Goal: Task Accomplishment & Management: Complete application form

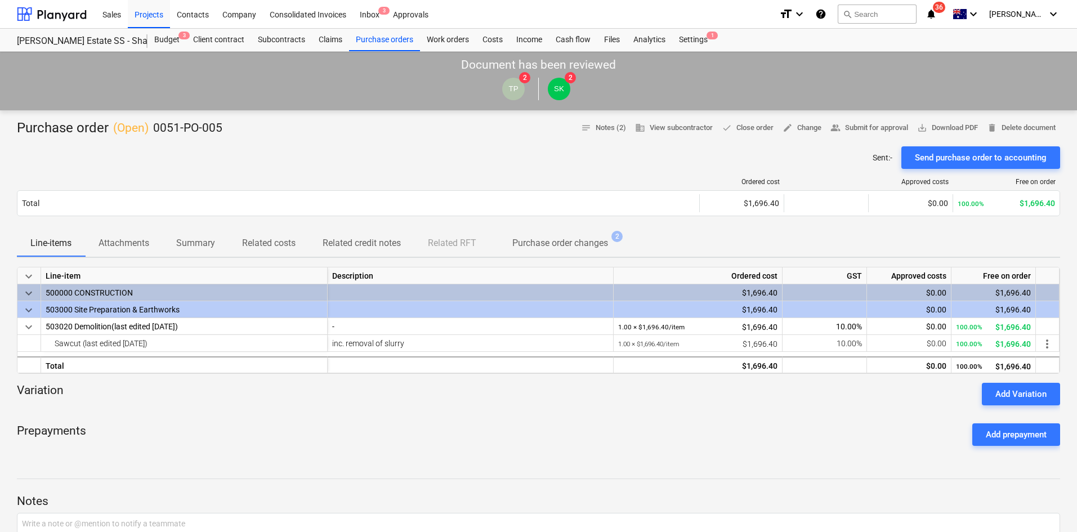
click at [297, 164] on div "Sent : - Send purchase order to accounting" at bounding box center [538, 157] width 1043 height 23
click at [148, 19] on div "Projects" at bounding box center [149, 13] width 42 height 29
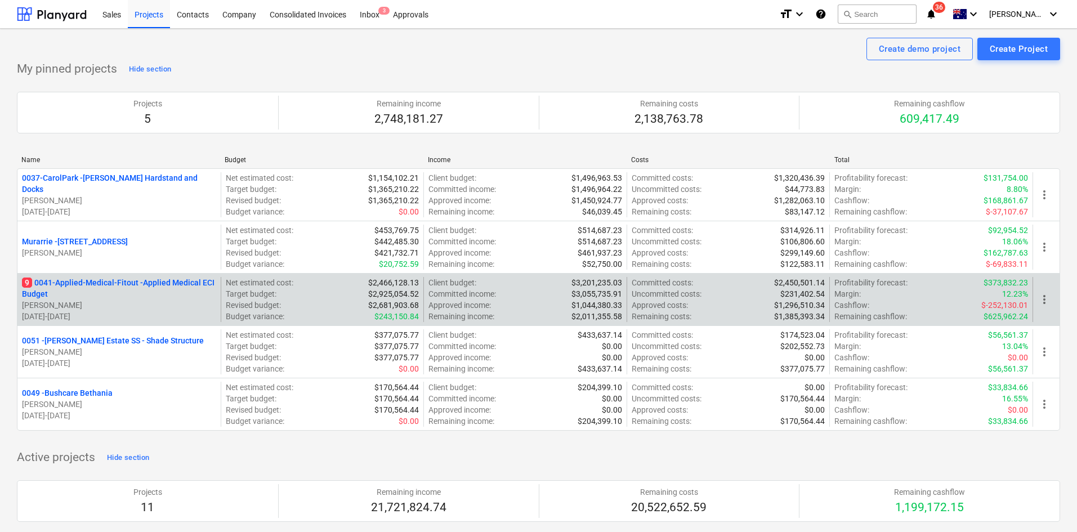
click at [128, 285] on p "9 0041-Applied-Medical-Fitout - Applied Medical ECI Budget" at bounding box center [119, 288] width 194 height 23
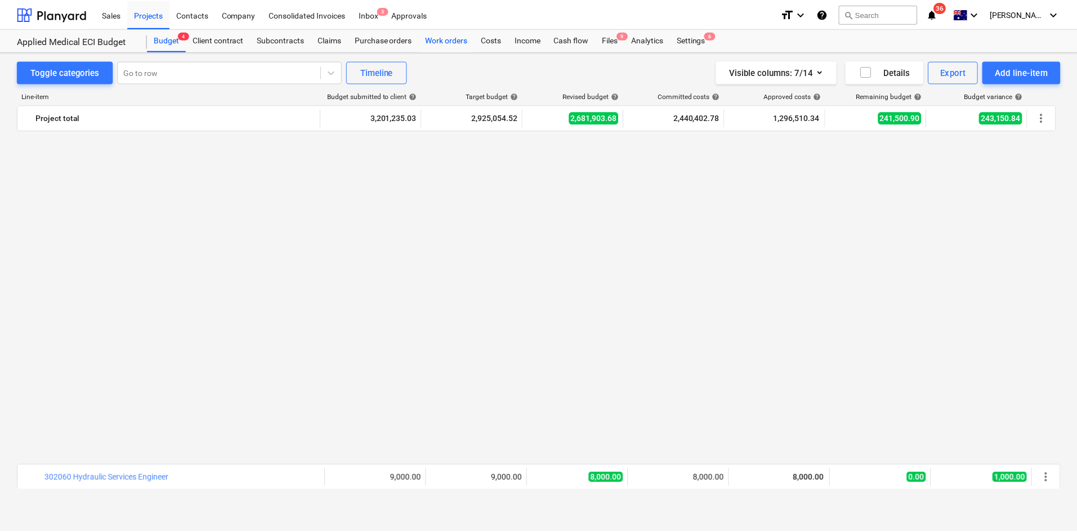
scroll to position [845, 0]
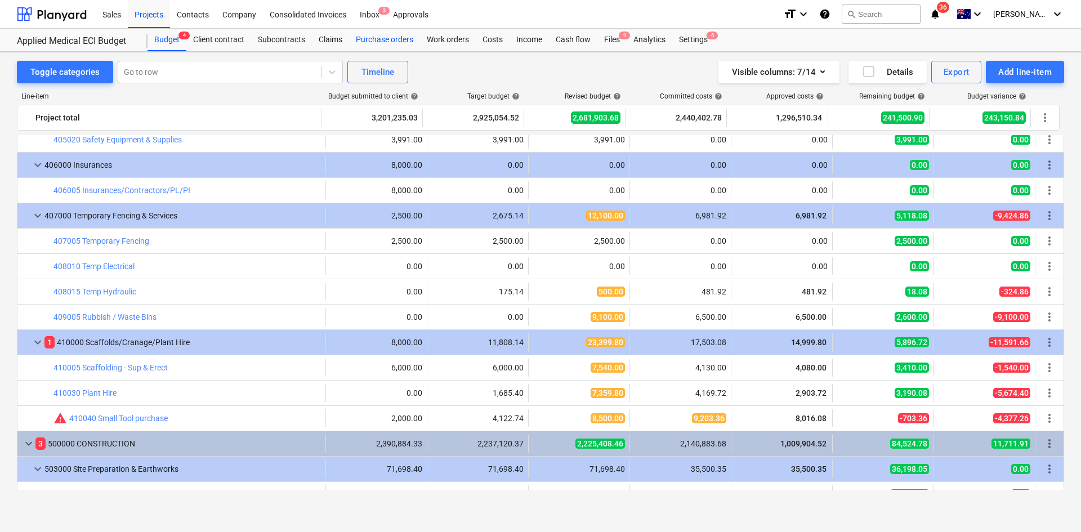
click at [374, 37] on div "Purchase orders" at bounding box center [384, 40] width 71 height 23
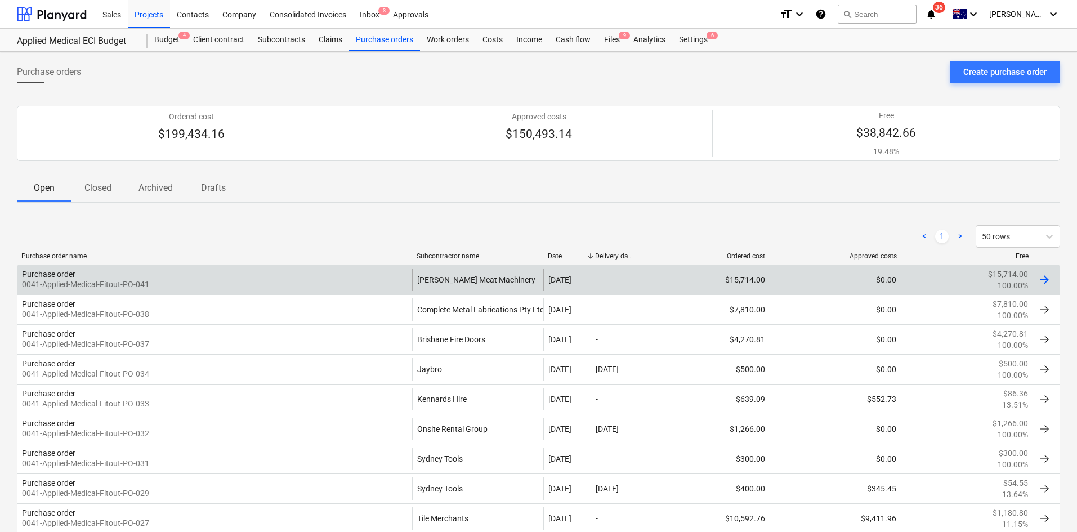
click at [258, 284] on div "Purchase order 0041-Applied-Medical-Fitout-PO-041" at bounding box center [214, 280] width 395 height 23
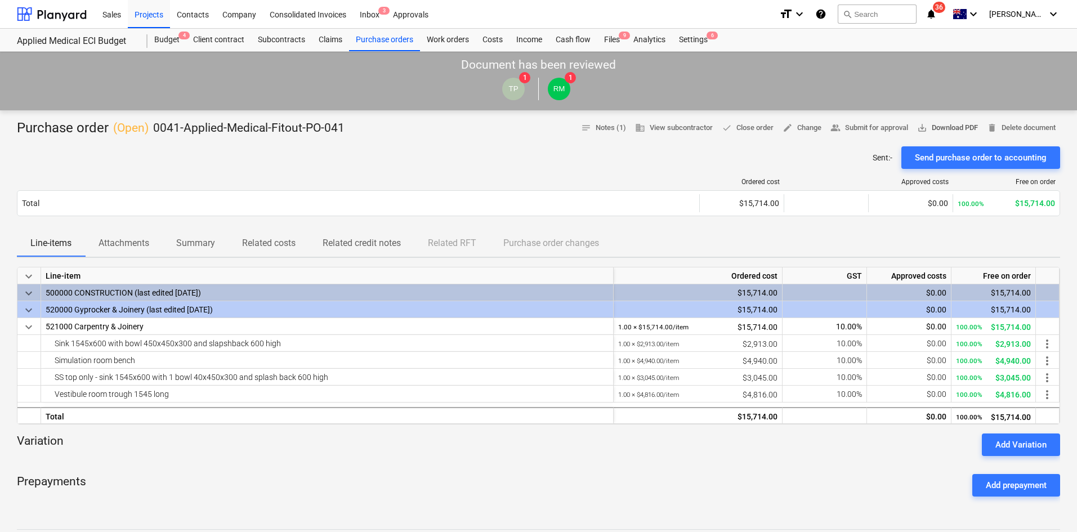
click at [935, 124] on span "save_alt Download PDF" at bounding box center [947, 128] width 61 height 13
drag, startPoint x: 781, startPoint y: 151, endPoint x: 601, endPoint y: 181, distance: 182.1
click at [781, 151] on div "Sent : - Send purchase order to accounting" at bounding box center [538, 157] width 1043 height 23
click at [793, 128] on span "edit Change" at bounding box center [802, 128] width 39 height 13
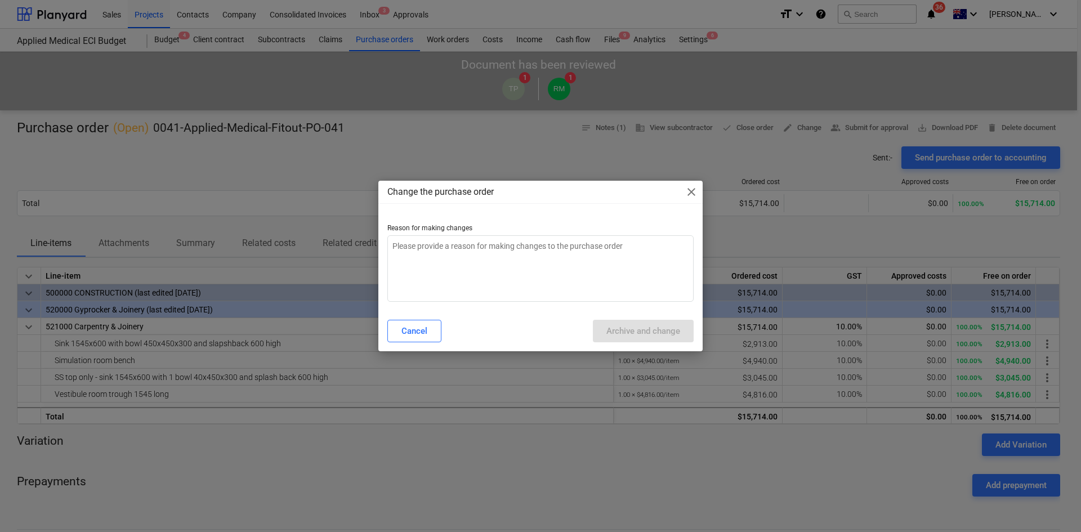
type textarea "x"
click at [507, 257] on textarea at bounding box center [540, 268] width 306 height 66
type textarea "r"
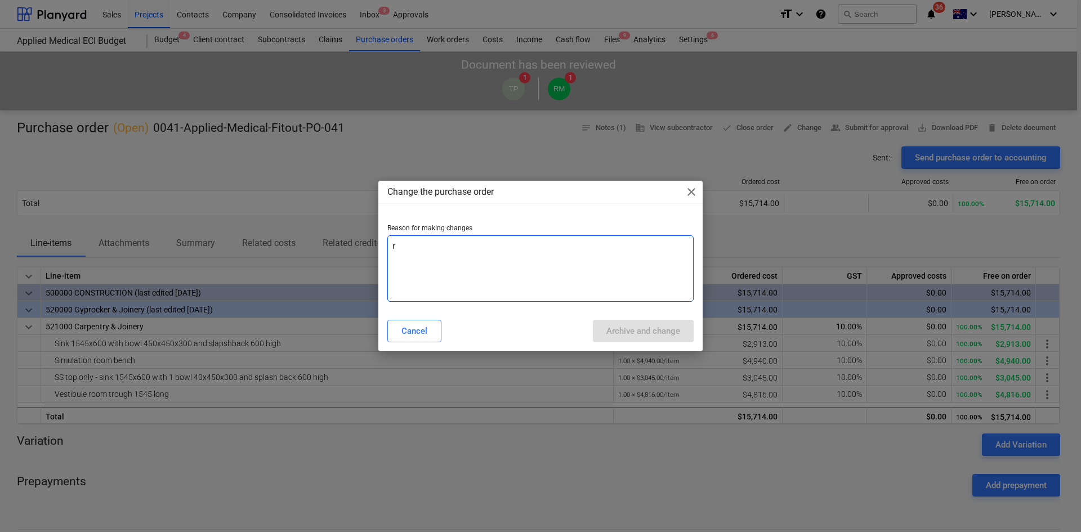
type textarea "x"
type textarea "re"
type textarea "x"
type textarea "rev"
type textarea "x"
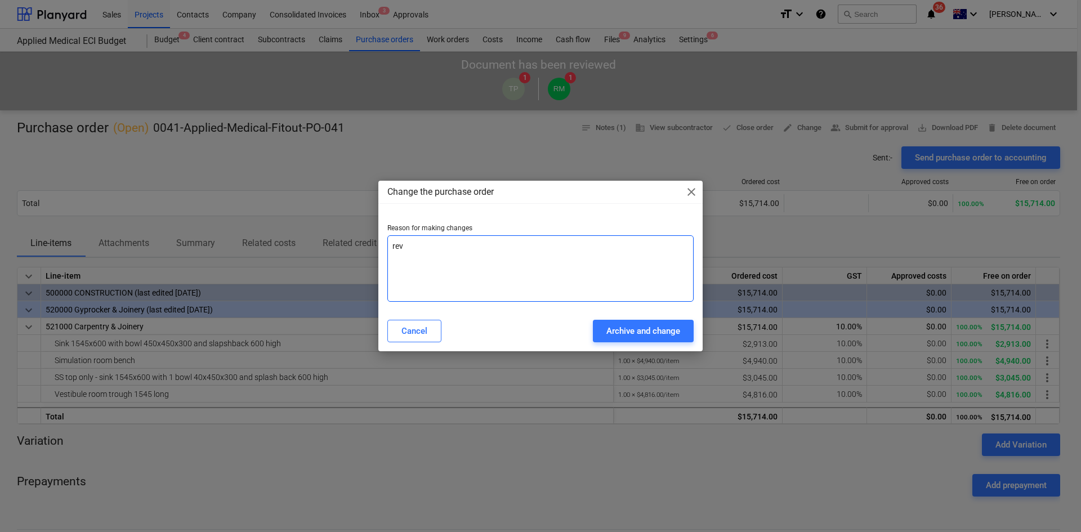
type textarea "revi"
type textarea "x"
type textarea "revis"
type textarea "x"
type textarea "revise"
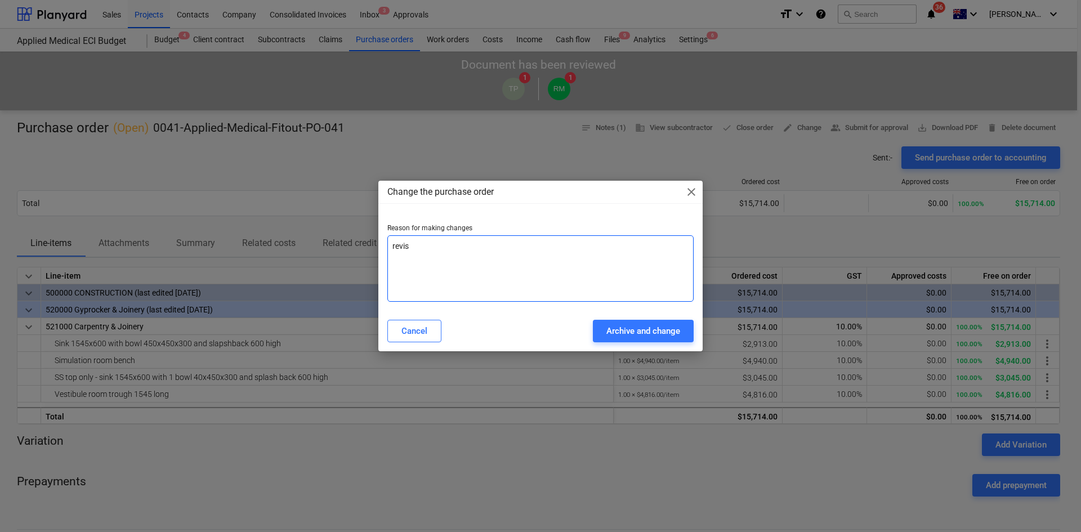
type textarea "x"
type textarea "revised"
type textarea "x"
type textarea "revised"
type textarea "x"
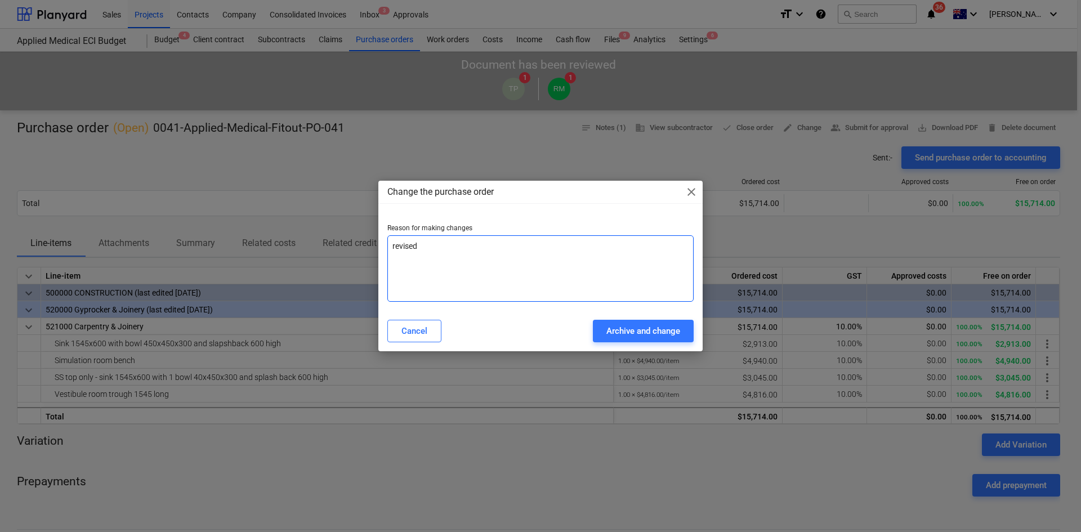
type textarea "revised p"
type textarea "x"
type textarea "revised pr"
type textarea "x"
type textarea "revised pri"
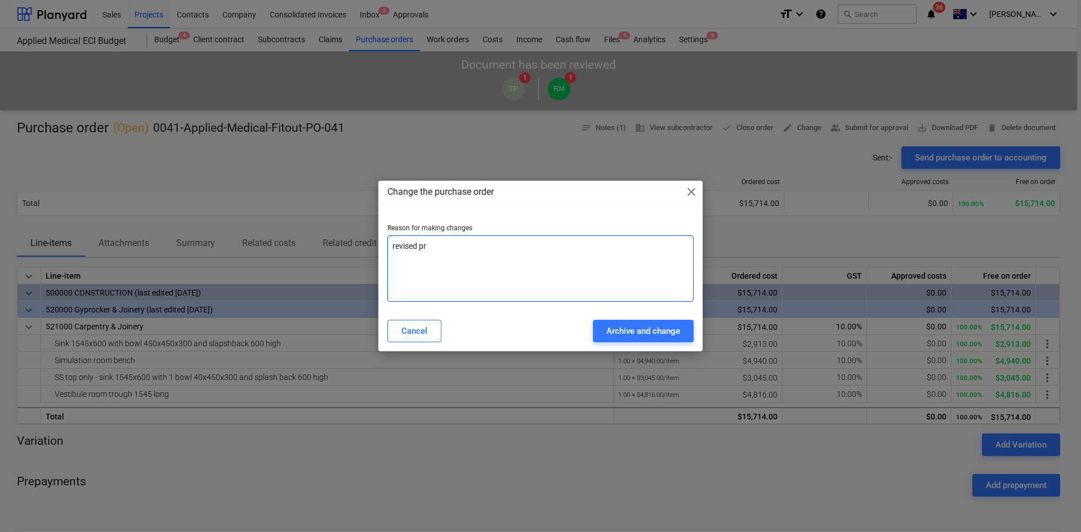
type textarea "x"
type textarea "revised pric"
type textarea "x"
type textarea "revised prici"
type textarea "x"
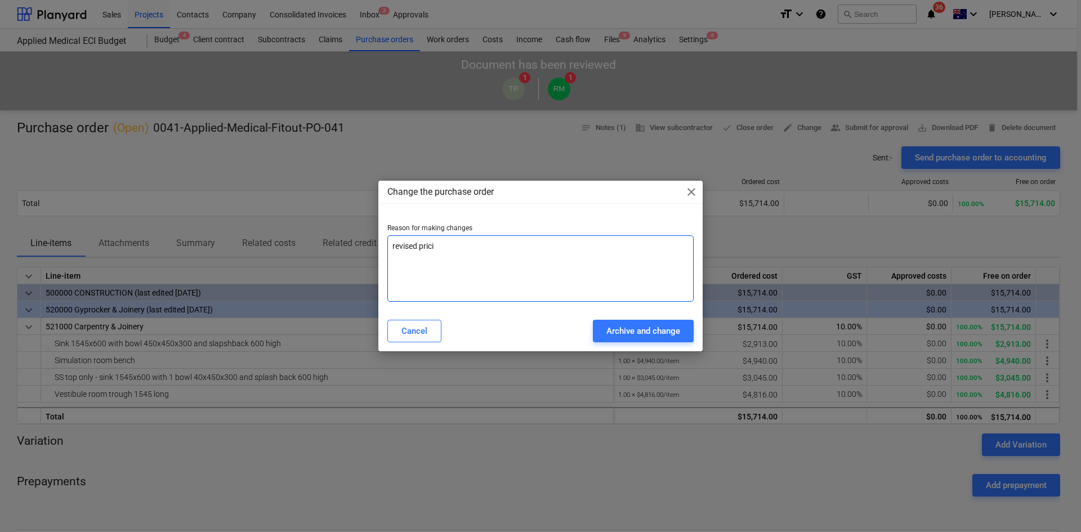
type textarea "revised pricin"
type textarea "x"
type textarea "revised pricing"
type textarea "x"
type textarea "revised pricing"
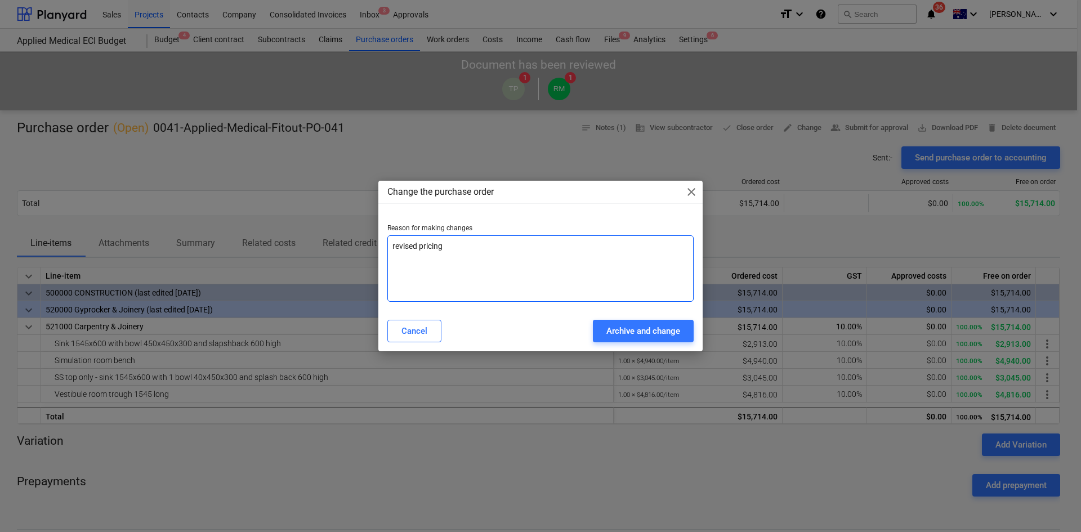
type textarea "x"
type textarea "revised pricing"
type textarea "x"
type textarea "revised pricing"
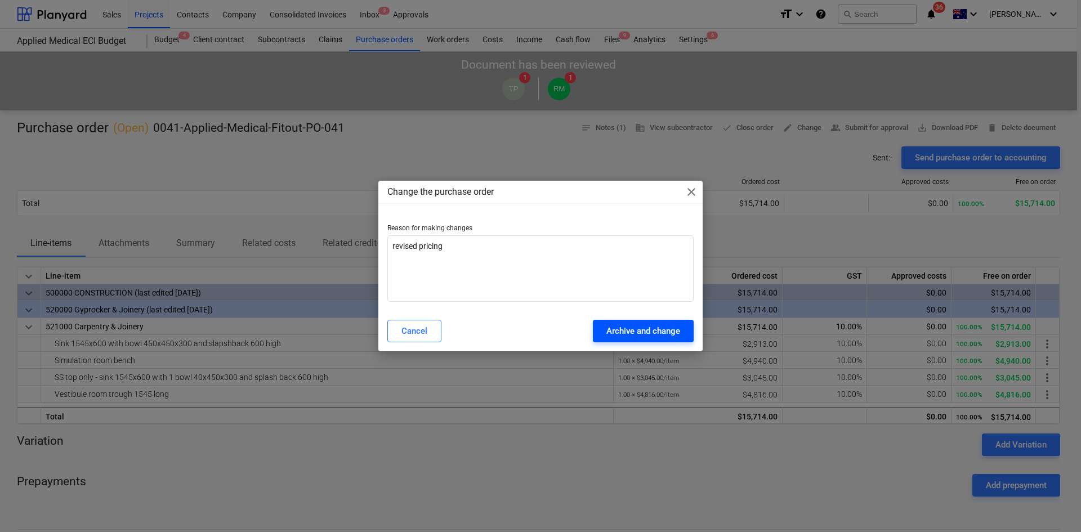
click at [664, 335] on div "Archive and change" at bounding box center [643, 331] width 74 height 15
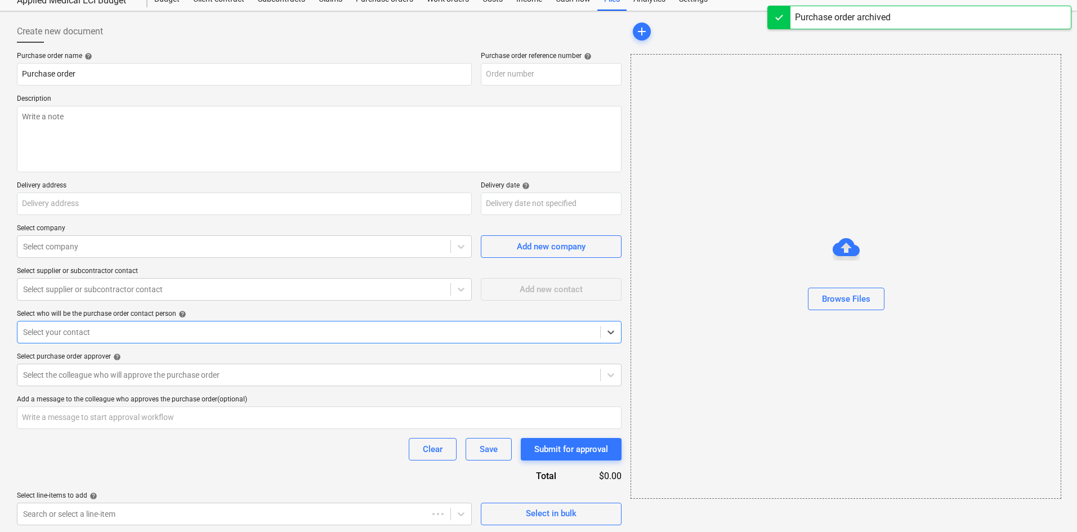
type textarea "x"
type input "0041-Applied-Medical-Fitout-PO-042"
type textarea "Site contact : Mikey - [PHONE_NUMBER]"
type input "[STREET_ADDRESS]"
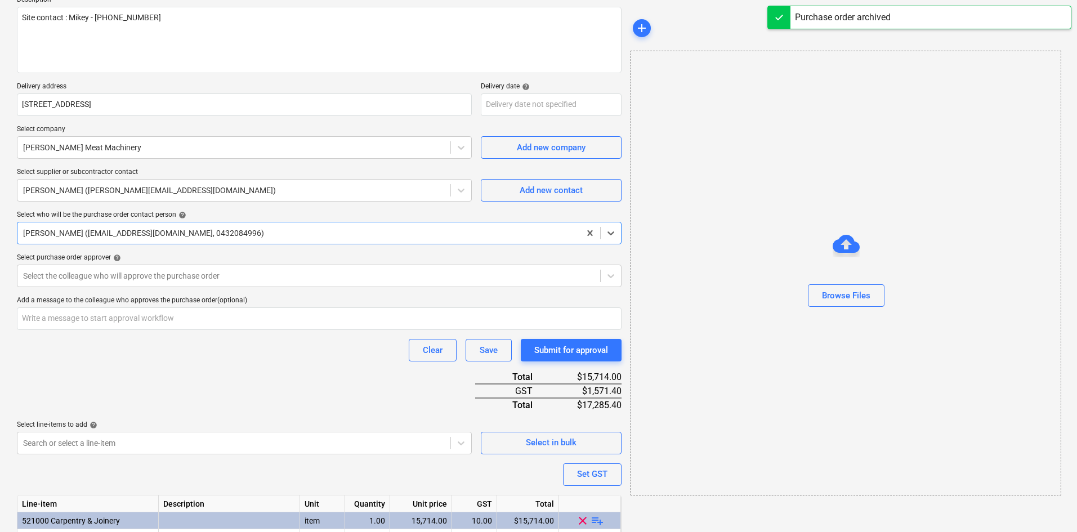
scroll to position [250, 0]
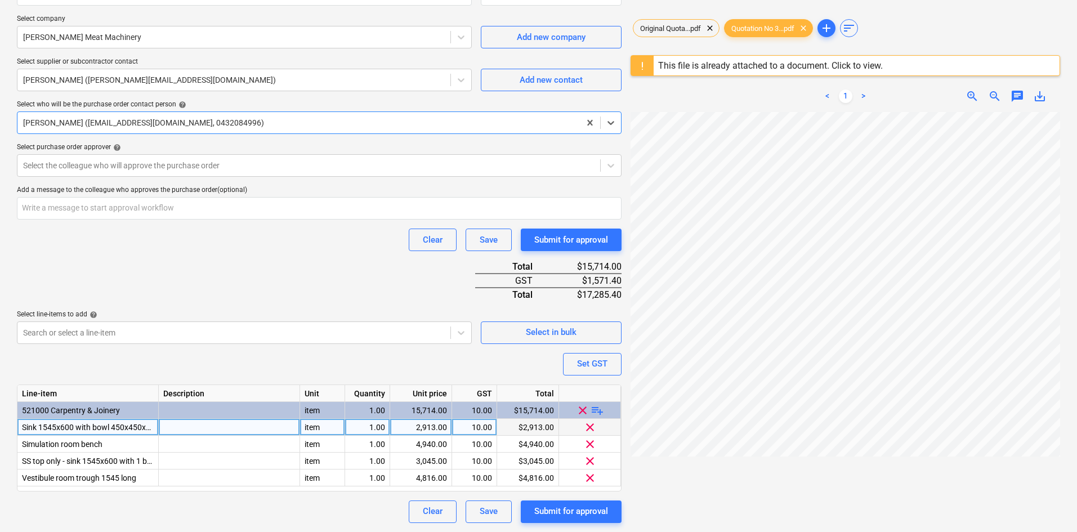
click at [592, 427] on span "clear" at bounding box center [590, 427] width 14 height 14
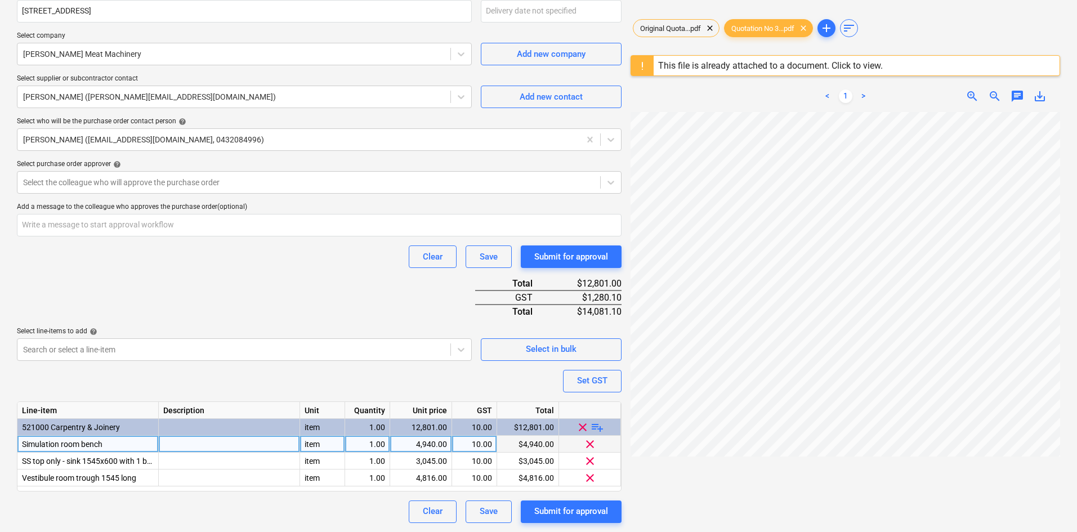
click at [593, 445] on span "clear" at bounding box center [590, 444] width 14 height 14
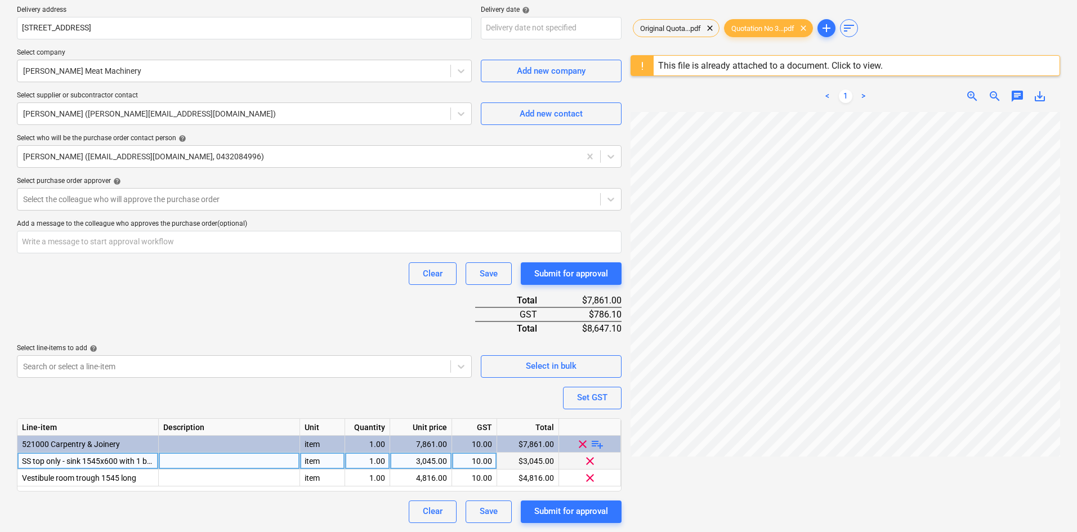
click at [590, 463] on span "clear" at bounding box center [590, 461] width 14 height 14
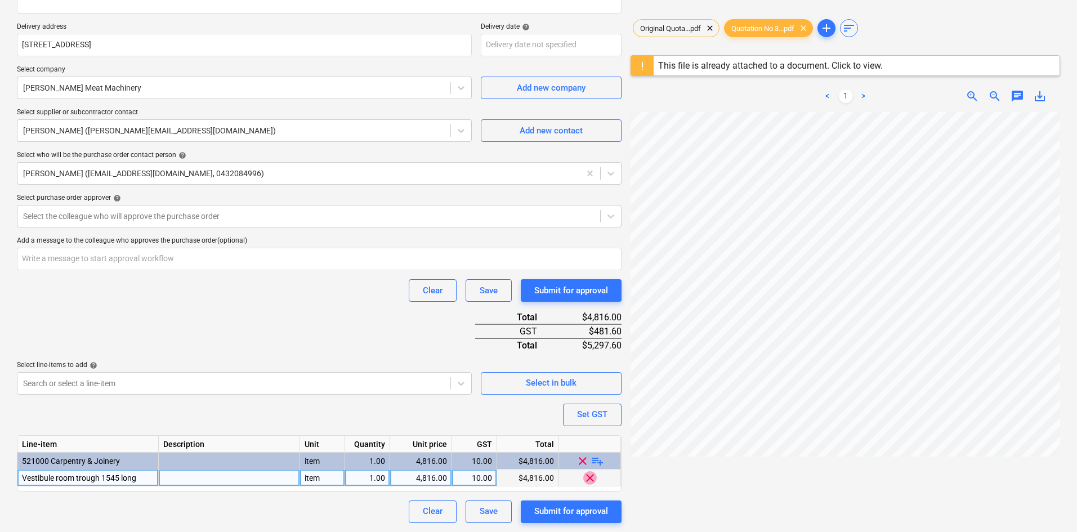
click at [589, 480] on span "clear" at bounding box center [590, 478] width 14 height 14
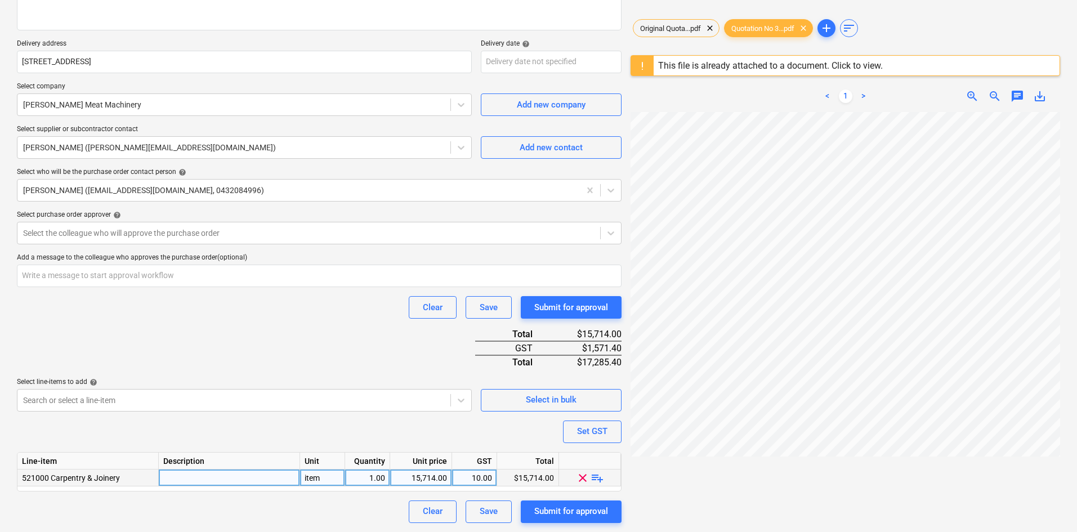
click at [597, 479] on span "playlist_add" at bounding box center [598, 478] width 14 height 14
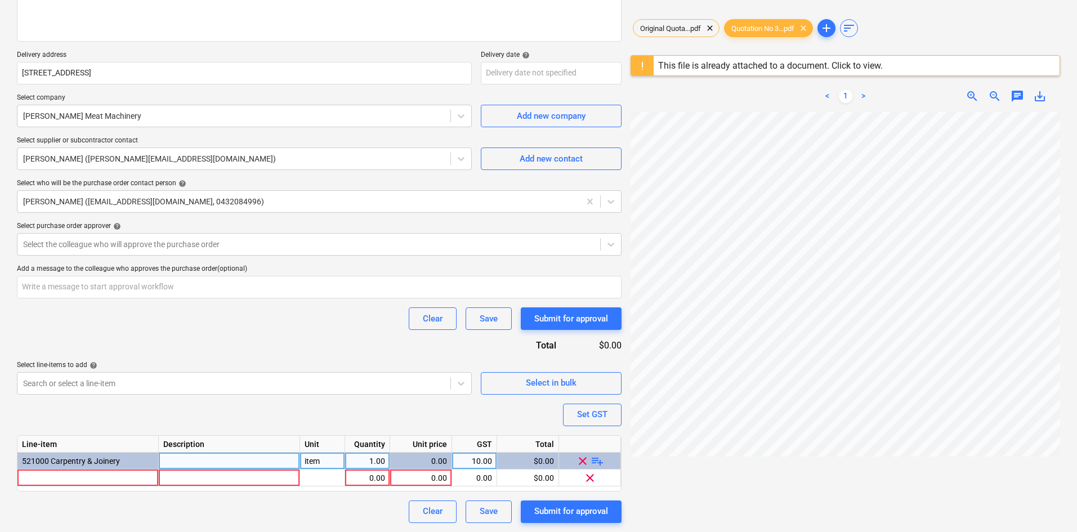
scroll to position [171, 0]
click at [597, 461] on span "playlist_add" at bounding box center [598, 461] width 14 height 14
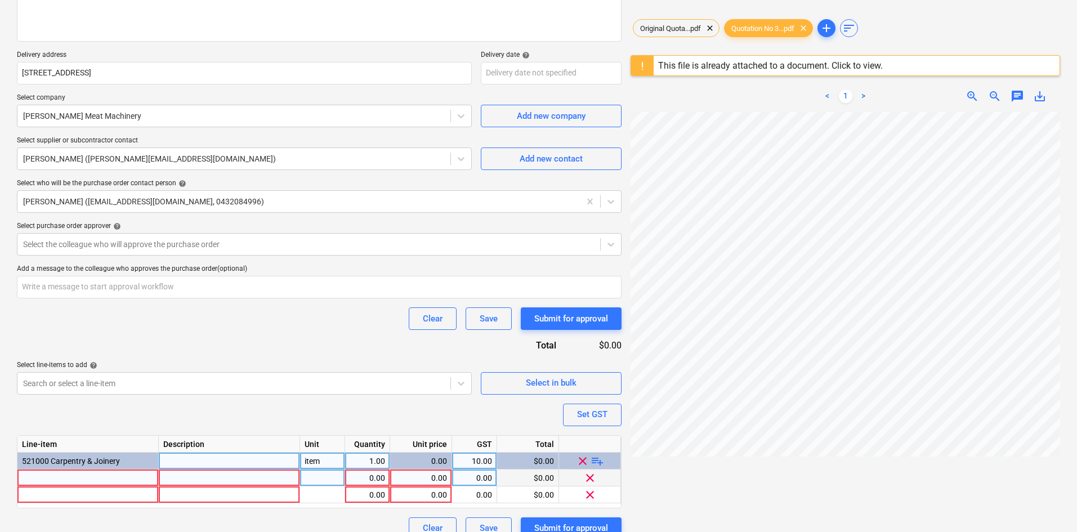
type textarea "x"
click at [65, 479] on div at bounding box center [87, 478] width 141 height 17
type input "Vesti"
type textarea "x"
type input "Vestible Room Trough 1545 Long"
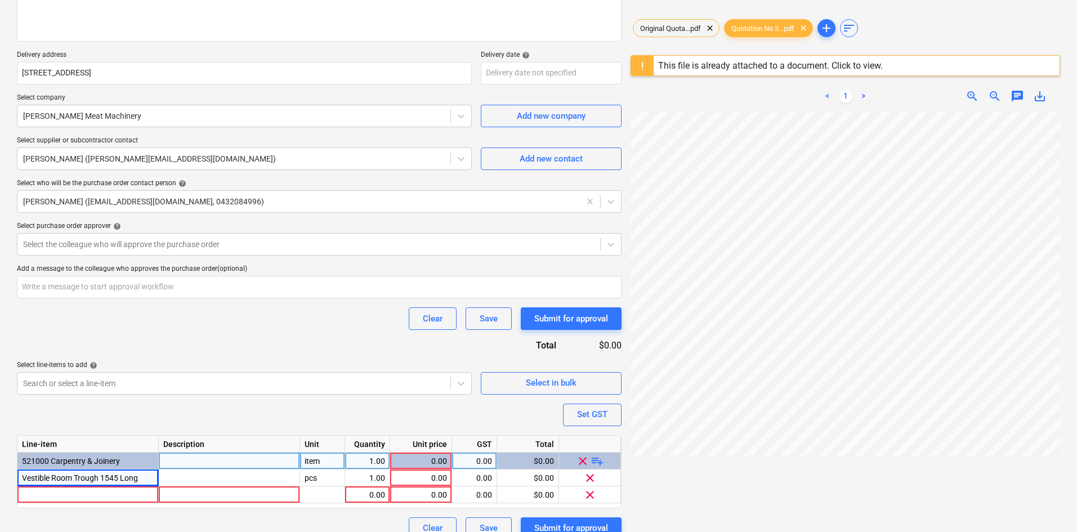
click at [317, 465] on div "item" at bounding box center [322, 461] width 45 height 17
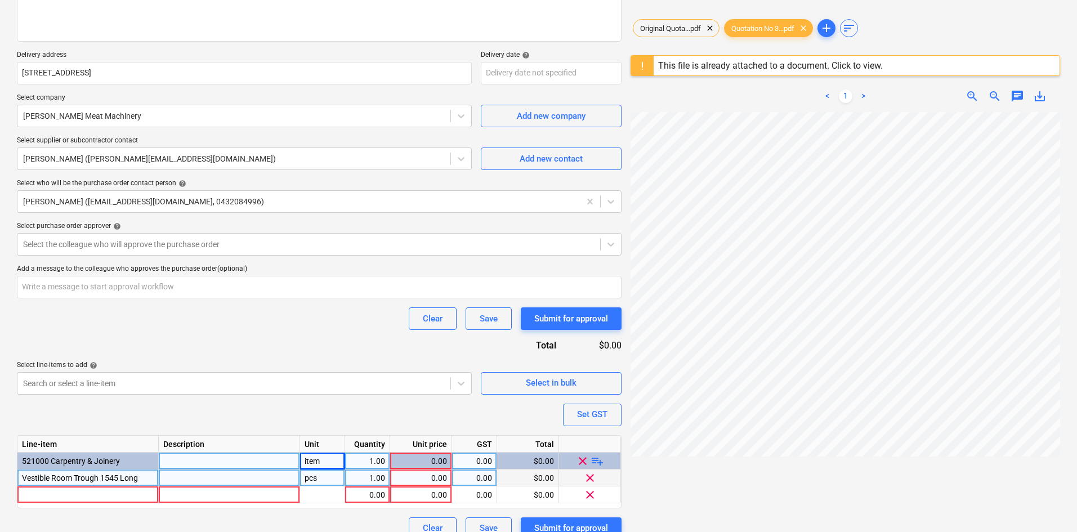
click at [329, 478] on div "pcs" at bounding box center [322, 478] width 45 height 17
click at [324, 490] on div at bounding box center [322, 495] width 45 height 17
type textarea "x"
click at [426, 479] on div "0.00" at bounding box center [421, 478] width 52 height 17
type input "4816"
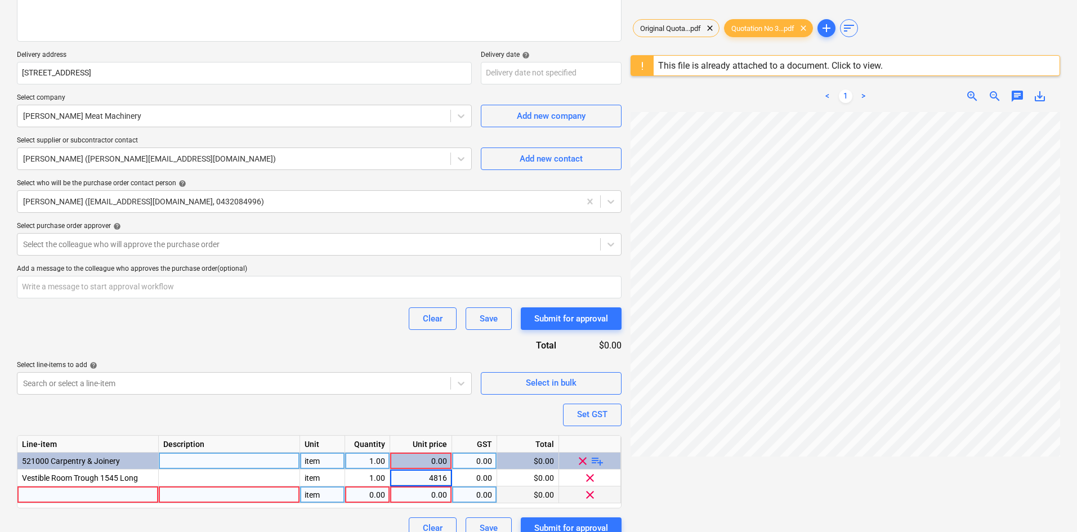
type textarea "x"
click at [68, 488] on div at bounding box center [87, 495] width 141 height 17
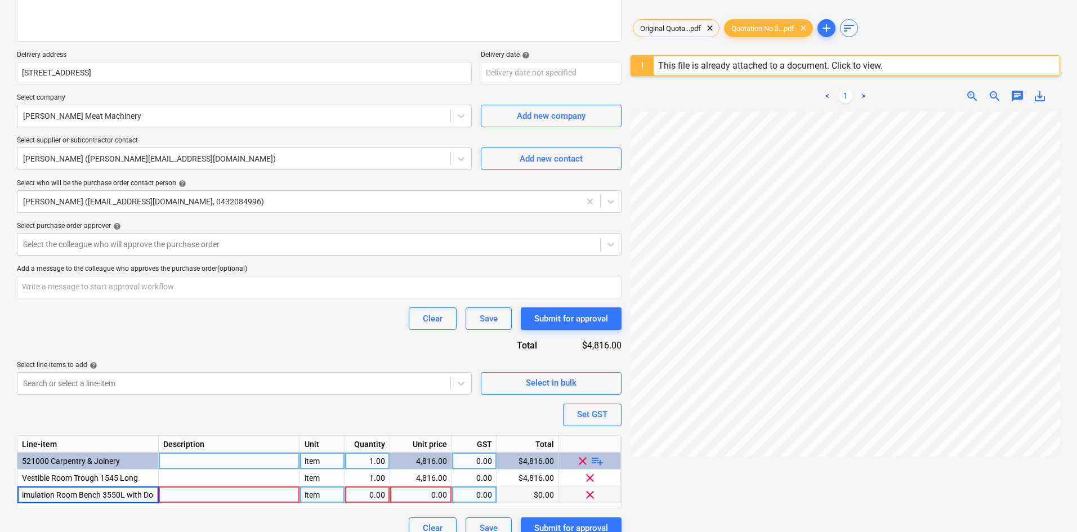
type input "Simulation Room Bench 3550L with Door"
type textarea "x"
click at [206, 490] on div at bounding box center [229, 495] width 141 height 17
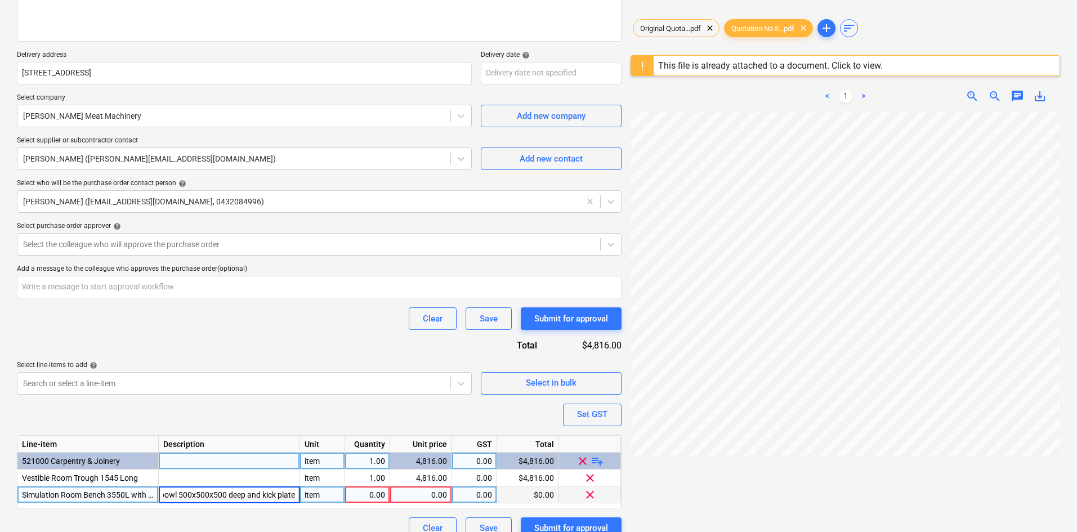
type input "1 bowl 500x500x500 deep and kick plate"
type textarea "x"
click at [378, 488] on div "0.00" at bounding box center [367, 495] width 35 height 17
type input "1"
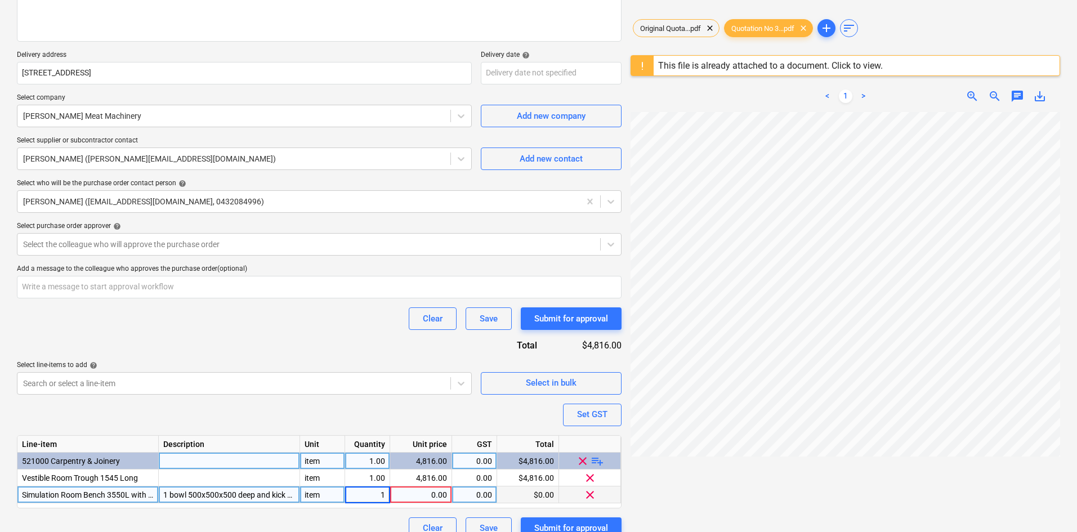
type textarea "x"
click at [413, 496] on div "0.00" at bounding box center [421, 495] width 52 height 17
type input "4940"
type textarea "x"
click at [578, 413] on div "Set GST" at bounding box center [592, 414] width 30 height 15
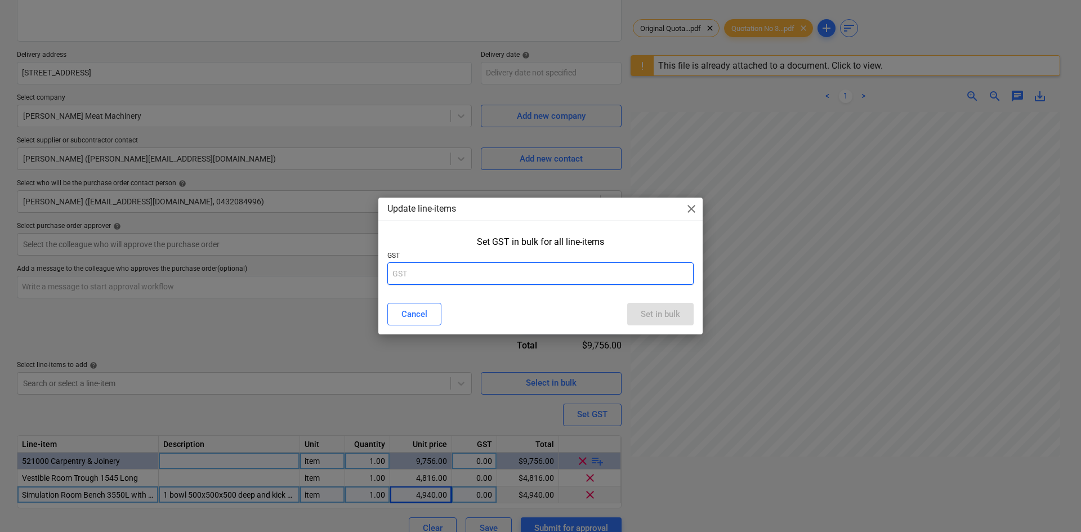
click at [509, 266] on input "text" at bounding box center [540, 273] width 306 height 23
type input "10"
click at [661, 318] on div "Set in bulk" at bounding box center [660, 314] width 39 height 15
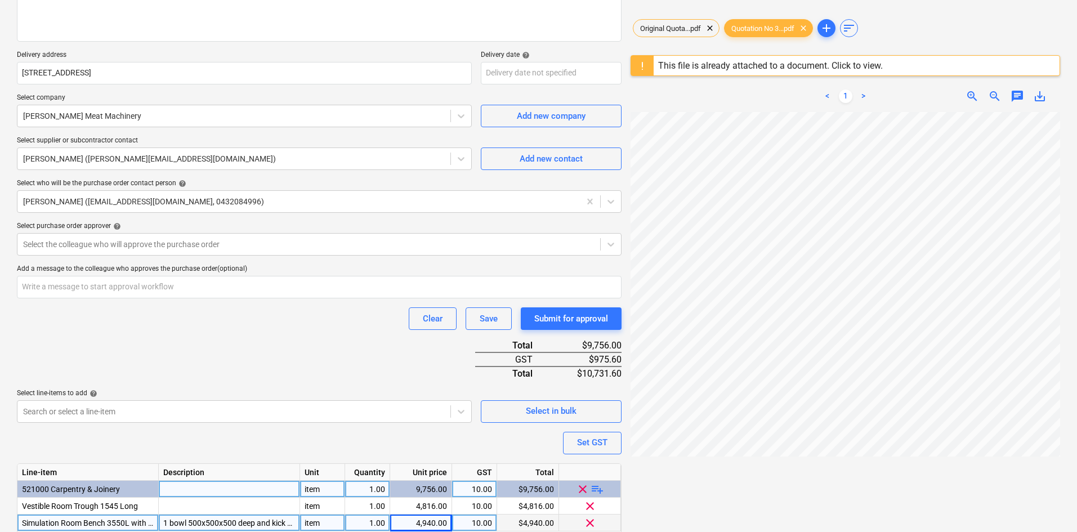
click at [235, 349] on div "Purchase order name help Purchase order Purchase order reference number help 00…" at bounding box center [319, 244] width 605 height 647
click at [158, 242] on div at bounding box center [309, 244] width 572 height 11
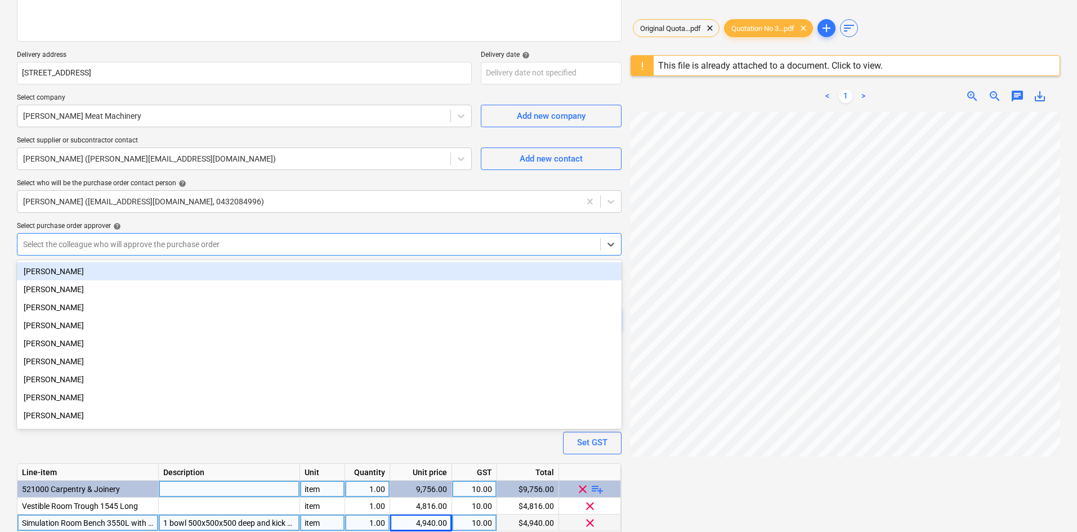
click at [92, 268] on div "[PERSON_NAME]" at bounding box center [319, 271] width 605 height 18
click at [206, 220] on div "Purchase order name help Purchase order Purchase order reference number help 00…" at bounding box center [319, 244] width 605 height 647
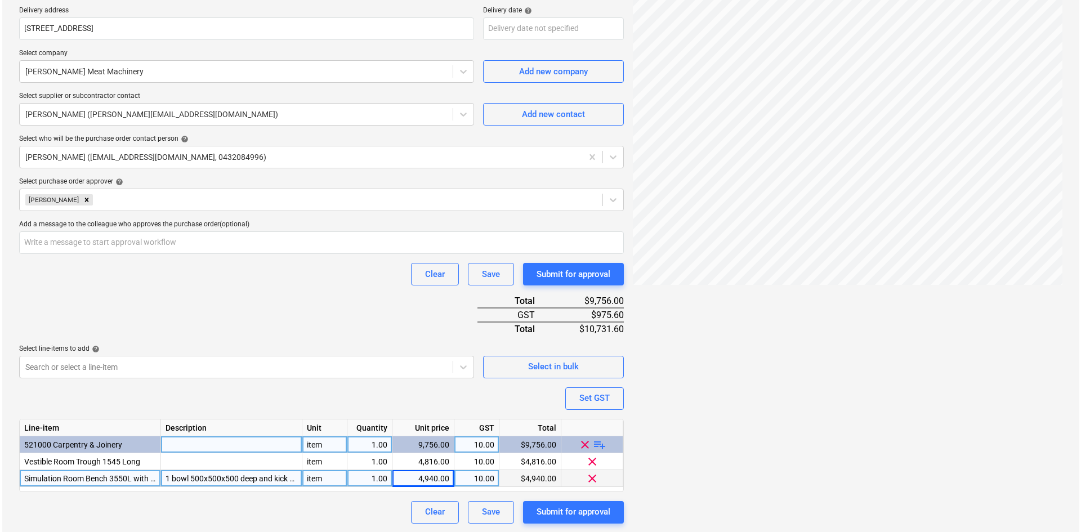
scroll to position [216, 0]
click at [582, 512] on div "Submit for approval" at bounding box center [571, 511] width 74 height 15
type textarea "x"
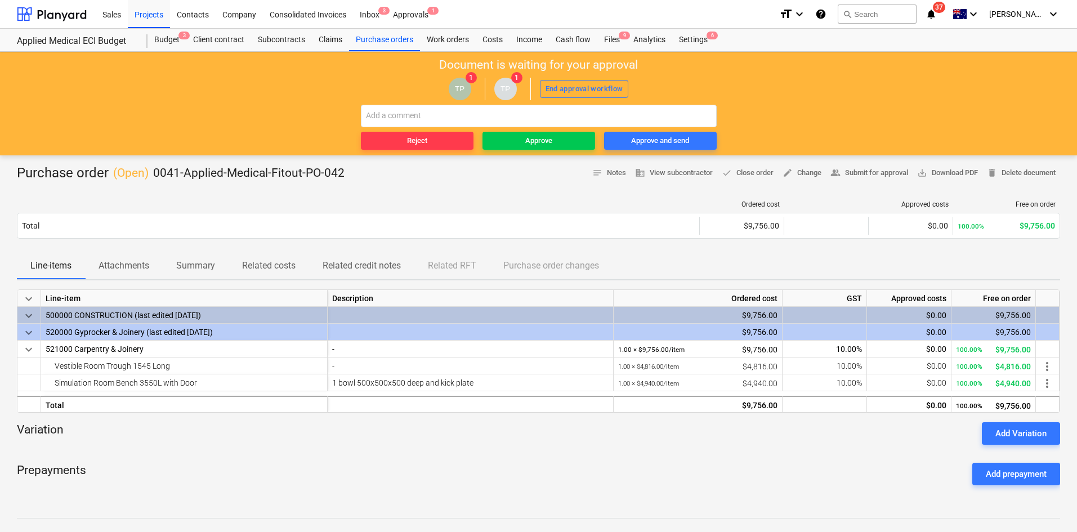
click at [131, 273] on span "Attachments" at bounding box center [124, 266] width 78 height 20
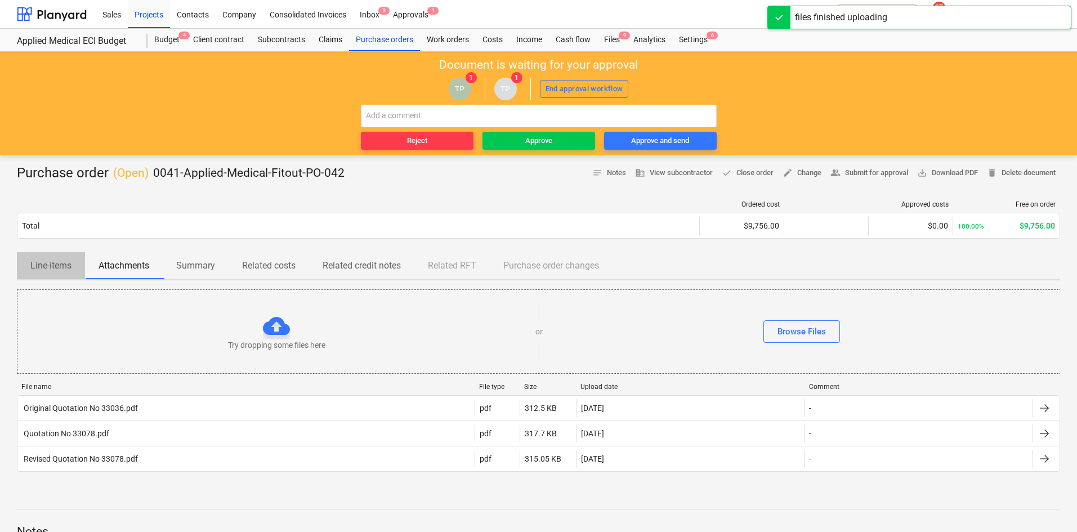
click at [71, 272] on p "Line-items" at bounding box center [50, 266] width 41 height 14
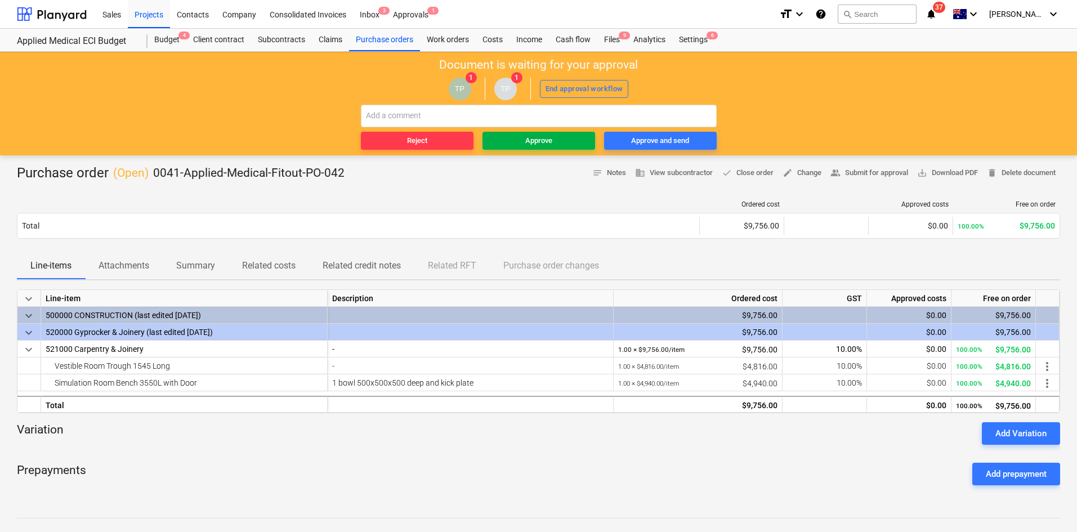
click at [545, 145] on div "Approve" at bounding box center [538, 141] width 27 height 13
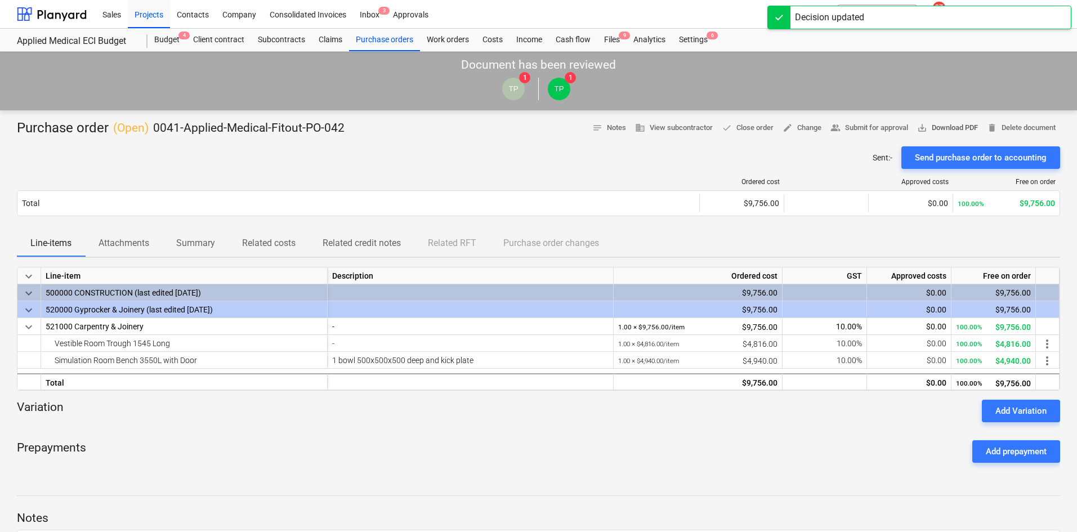
click at [938, 126] on span "save_alt Download PDF" at bounding box center [947, 128] width 61 height 13
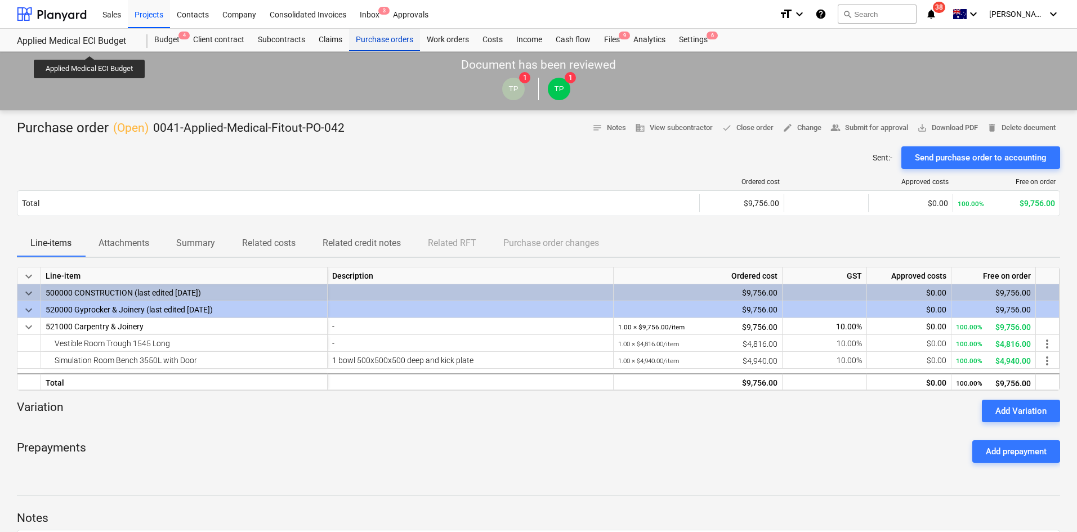
click at [374, 36] on div "Purchase orders" at bounding box center [384, 40] width 71 height 23
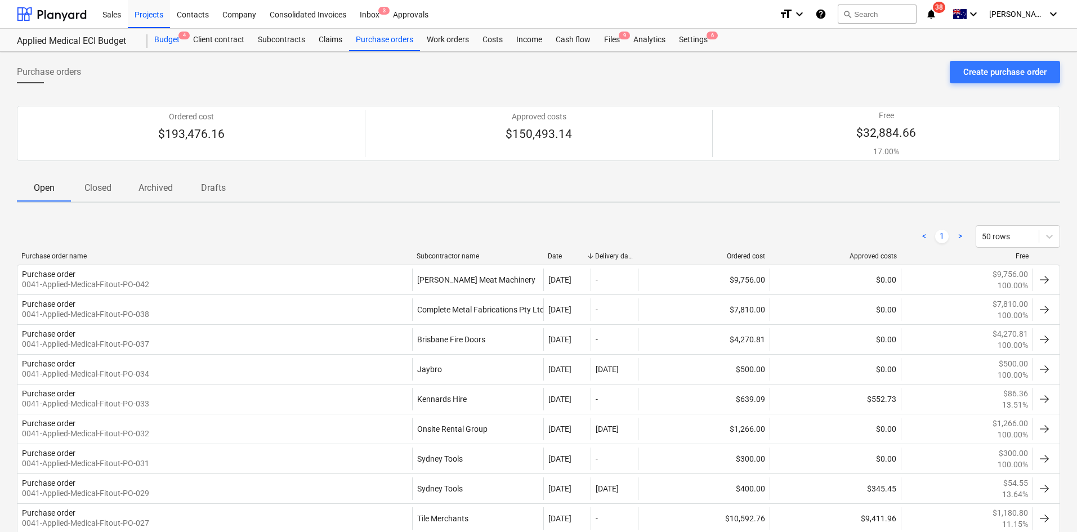
click at [171, 39] on div "Budget 4" at bounding box center [167, 40] width 39 height 23
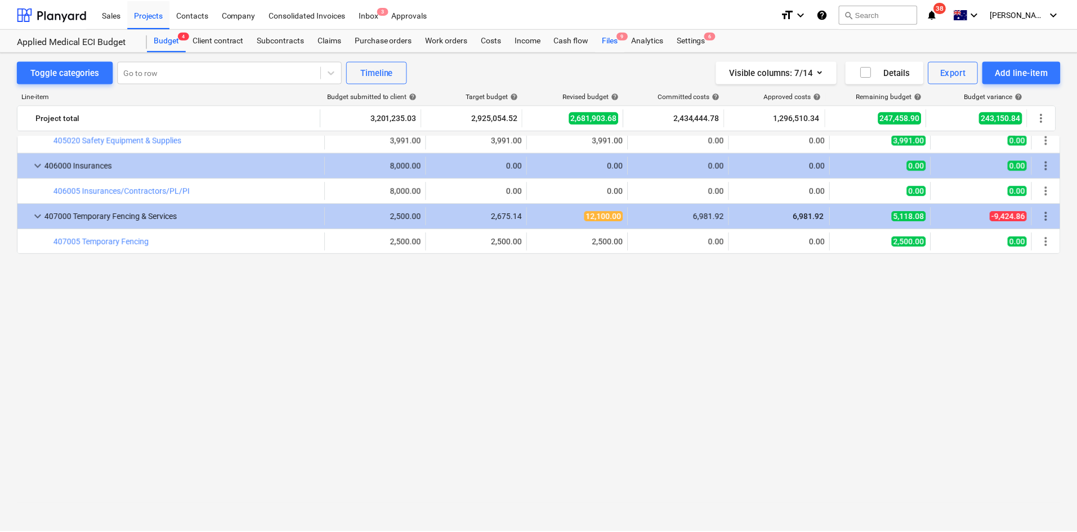
scroll to position [225, 0]
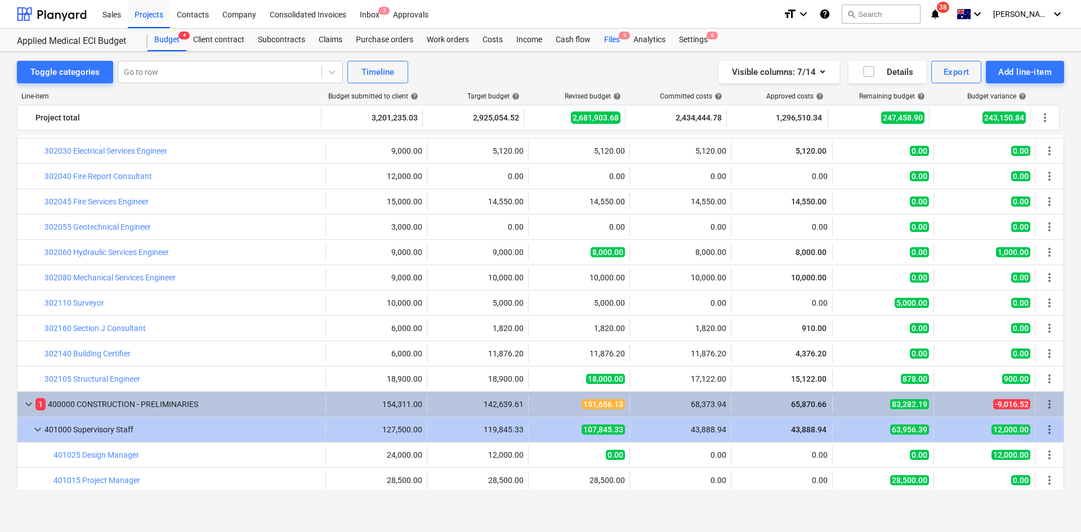
click at [618, 37] on div "Files 9" at bounding box center [611, 40] width 29 height 23
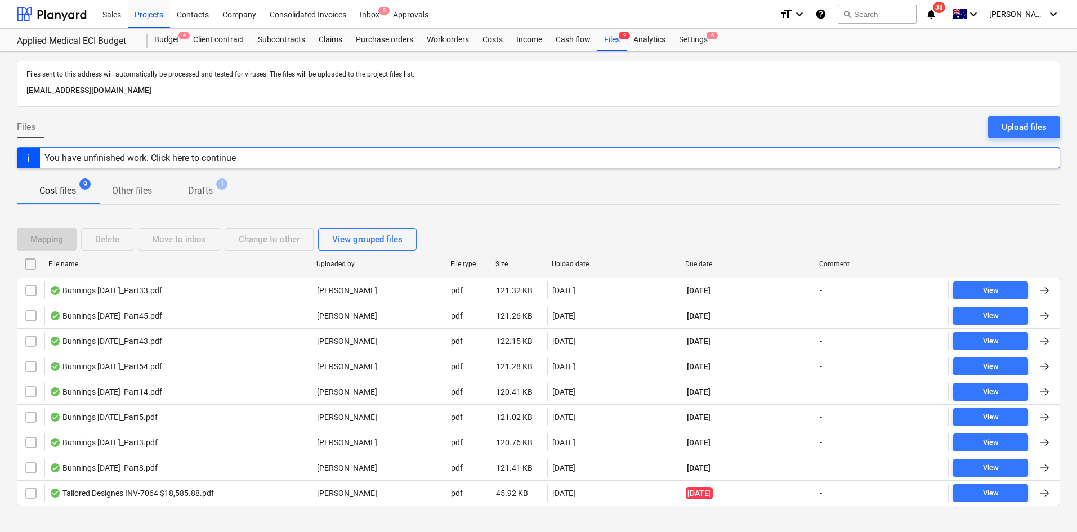
click at [690, 266] on div at bounding box center [681, 264] width 20 height 18
click at [714, 262] on div "Due date" at bounding box center [747, 264] width 125 height 8
checkbox input "false"
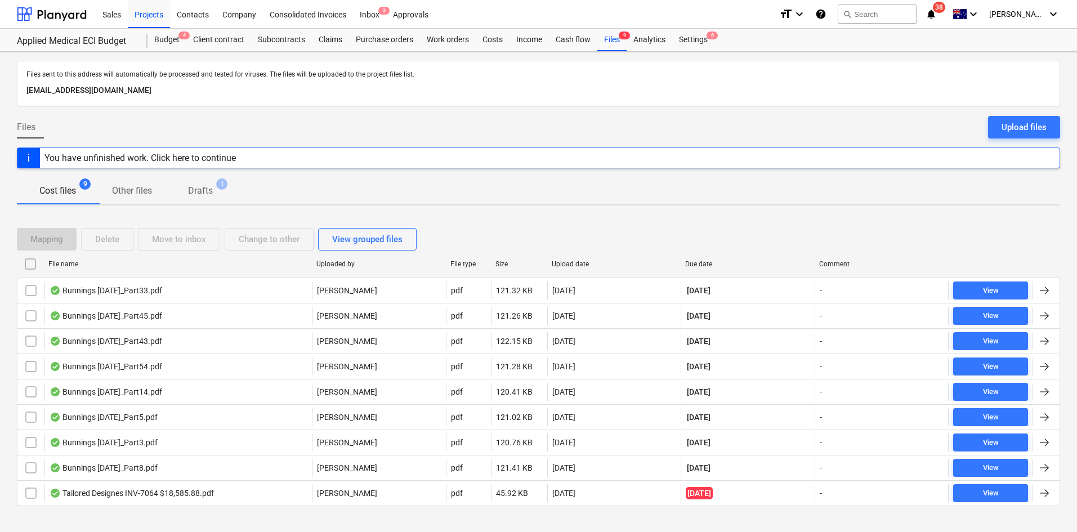
checkbox input "false"
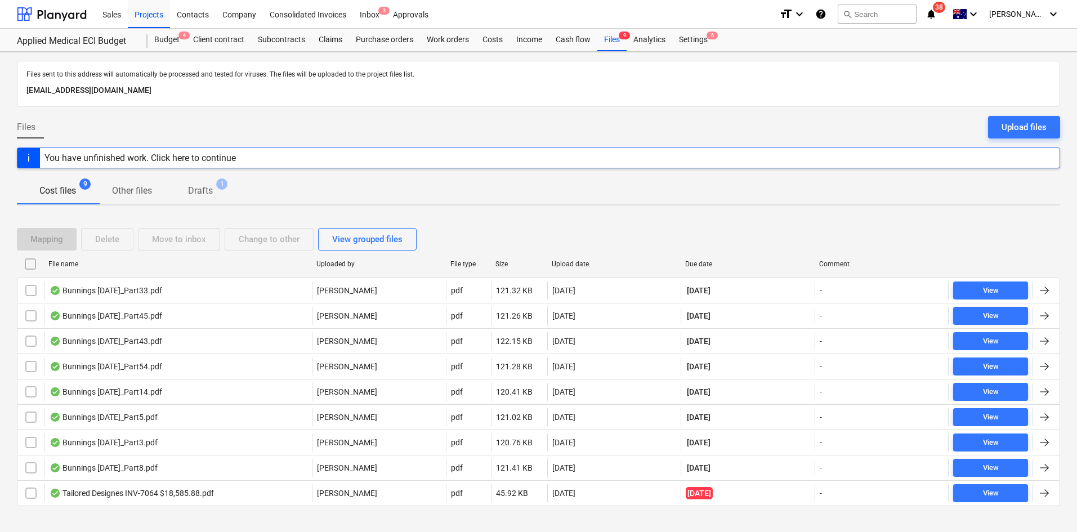
checkbox input "false"
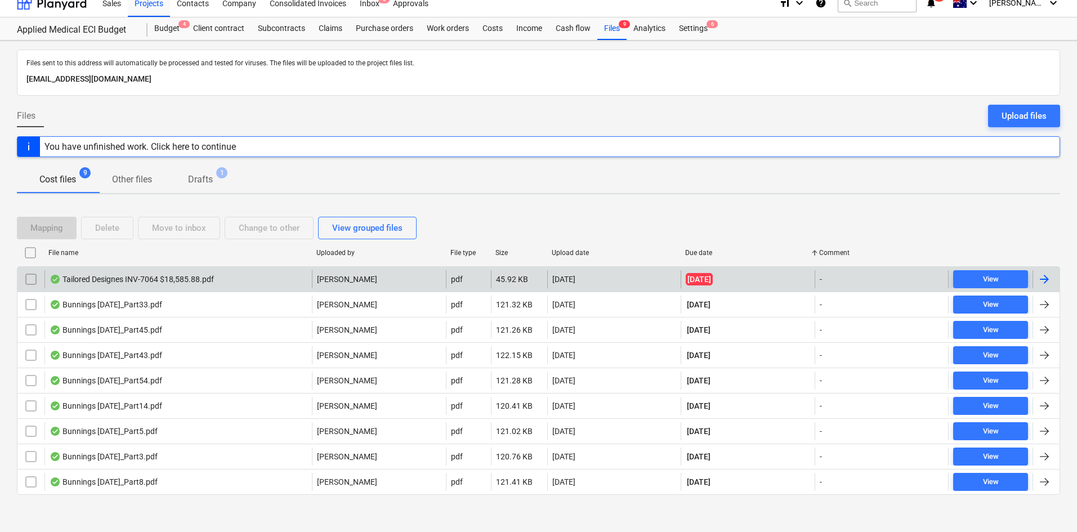
scroll to position [15, 0]
